Goal: Task Accomplishment & Management: Manage account settings

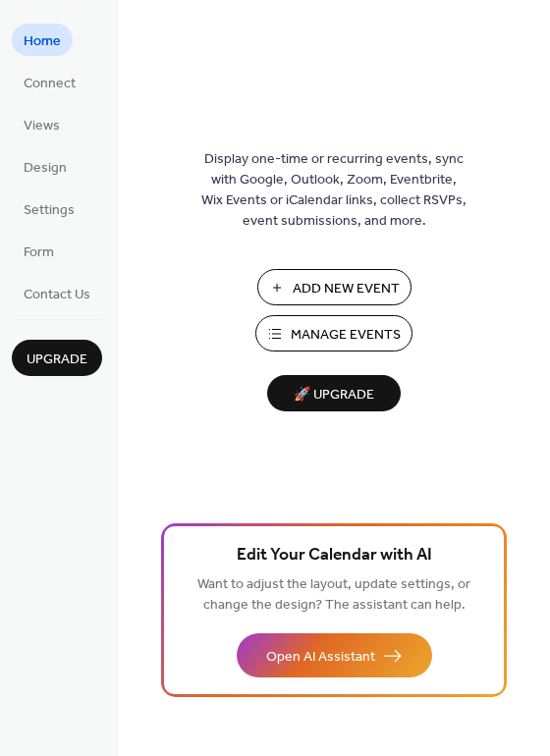
click at [333, 338] on span "Manage Events" at bounding box center [346, 335] width 110 height 21
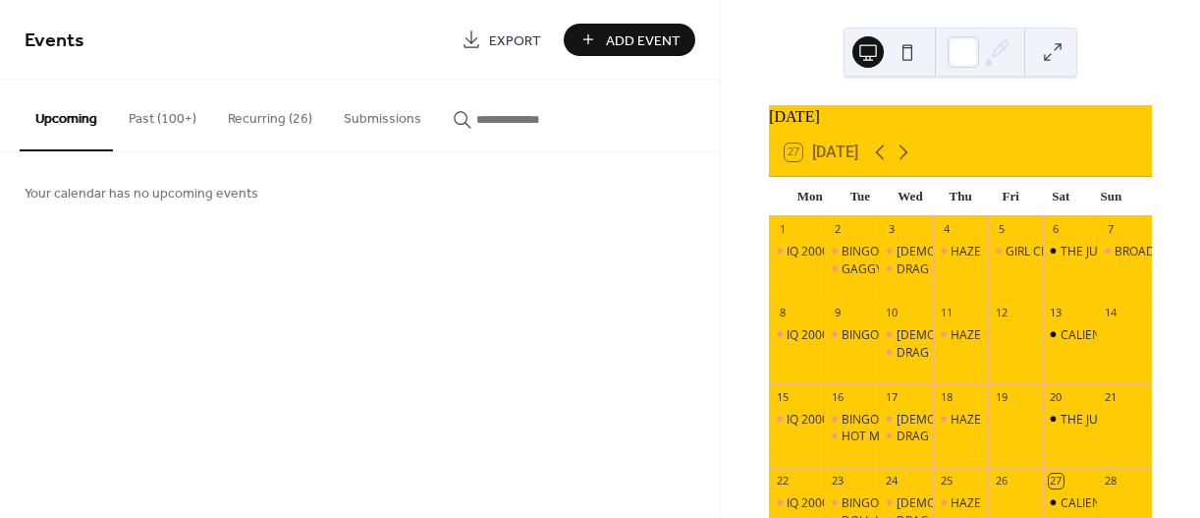
click at [277, 121] on button "Recurring (26)" at bounding box center [270, 115] width 116 height 70
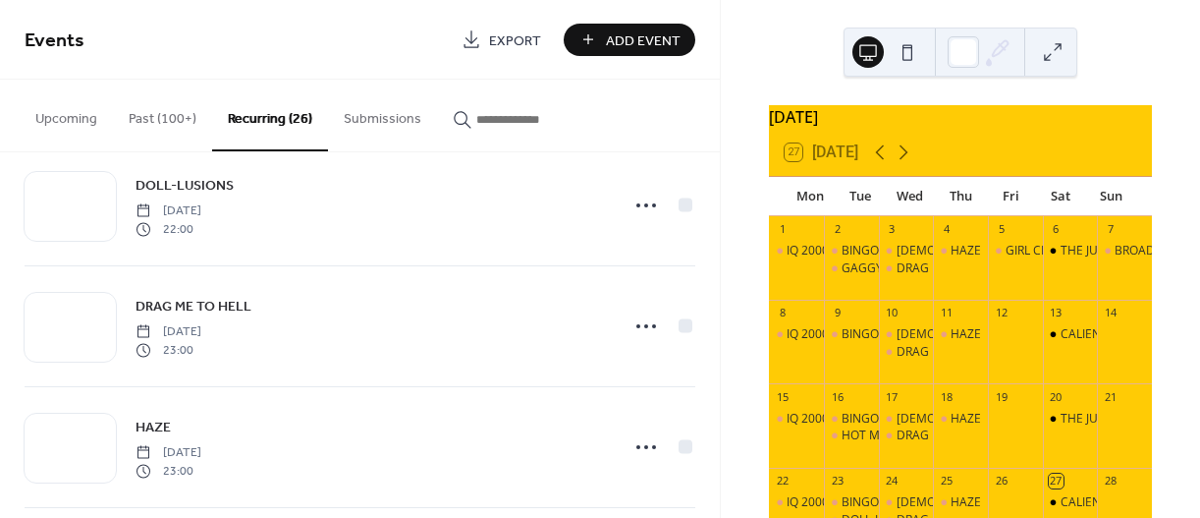
scroll to position [2455, 0]
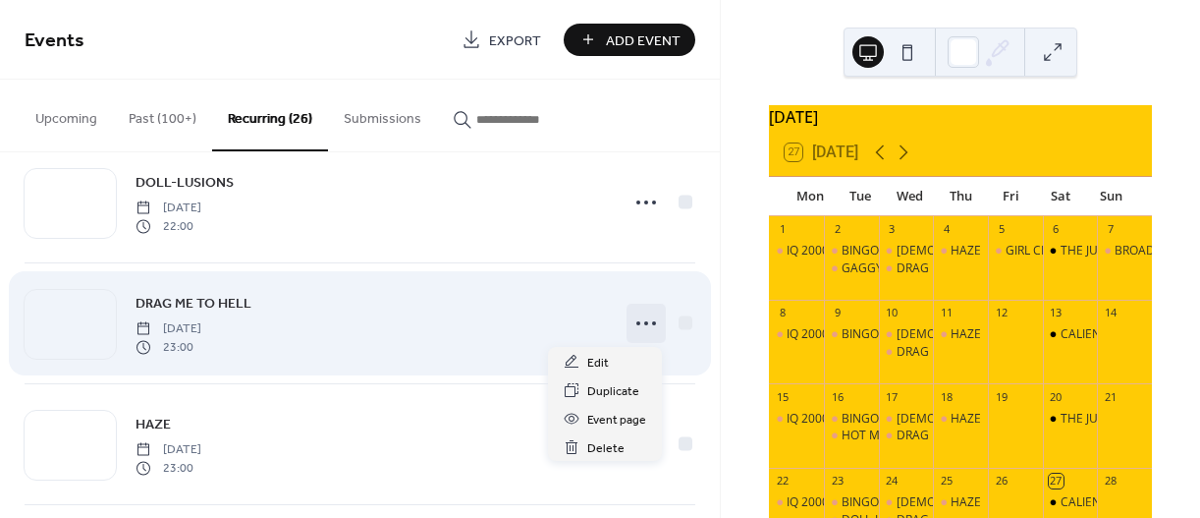
click at [652, 332] on icon at bounding box center [646, 322] width 31 height 31
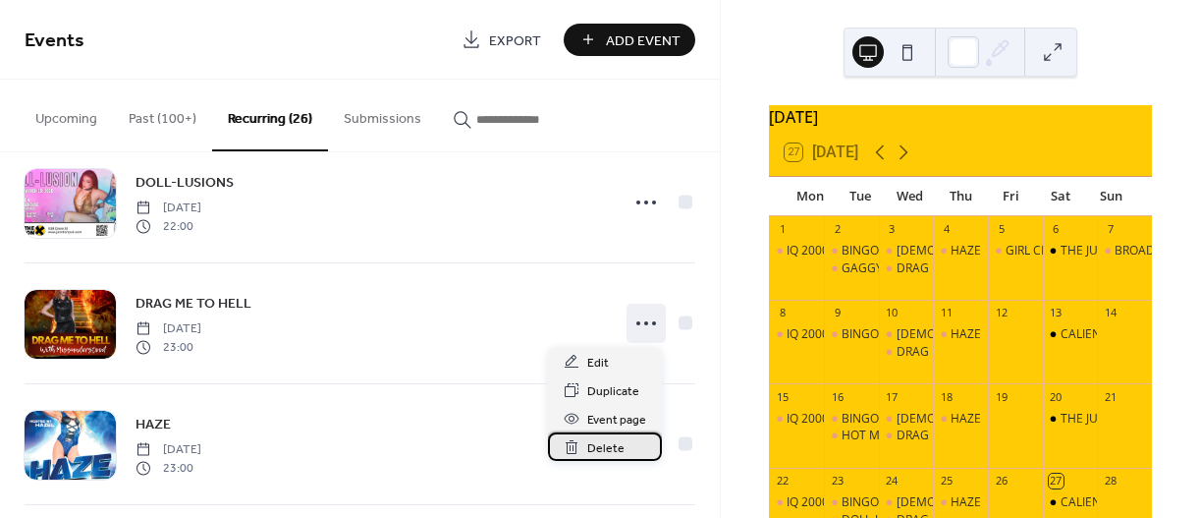
click at [615, 445] on span "Delete" at bounding box center [605, 448] width 37 height 21
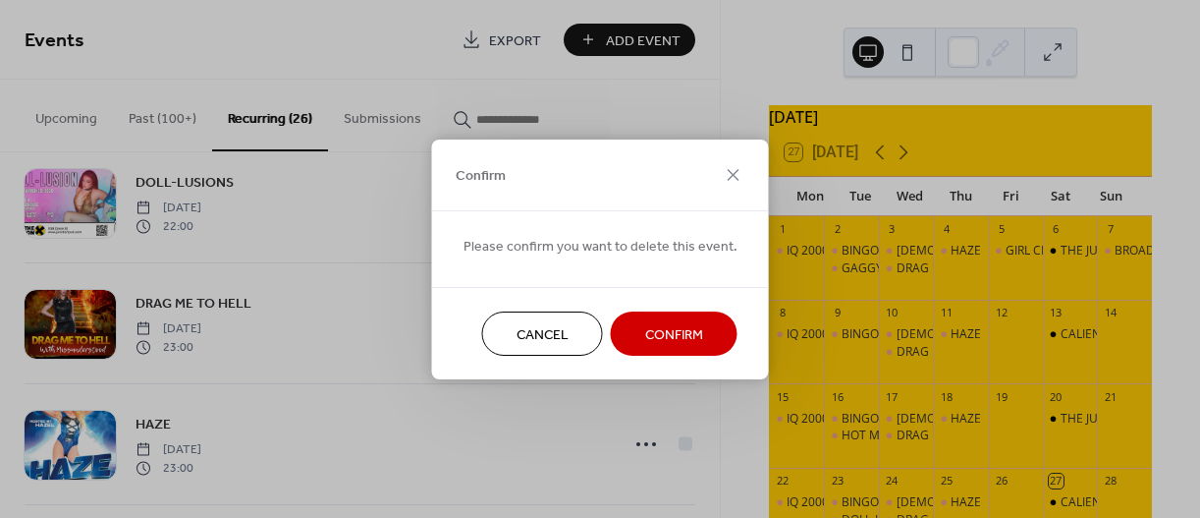
click at [699, 327] on button "Confirm" at bounding box center [674, 333] width 127 height 44
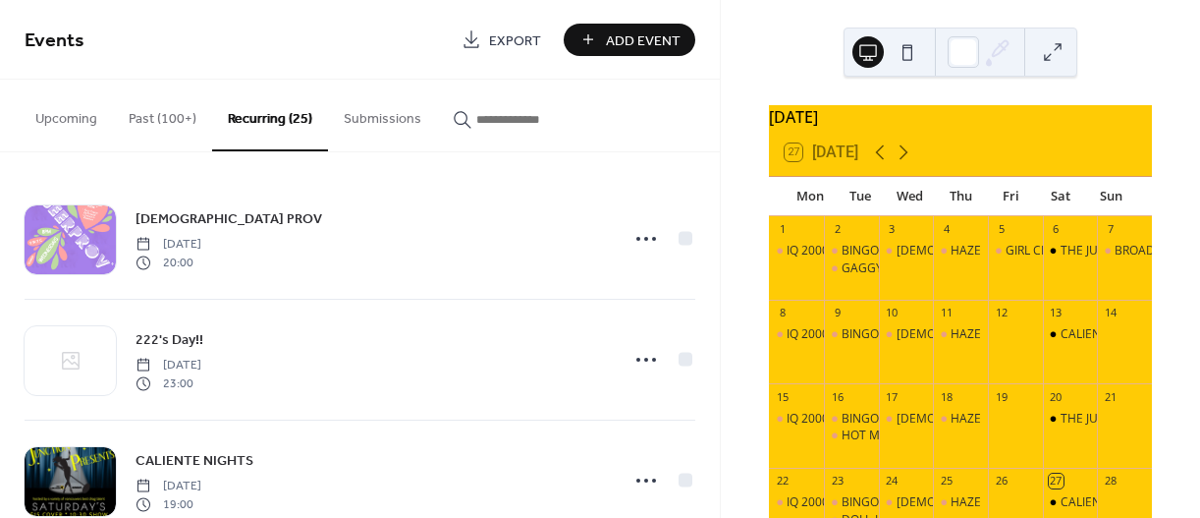
scroll to position [0, 0]
